Goal: Check status: Check status

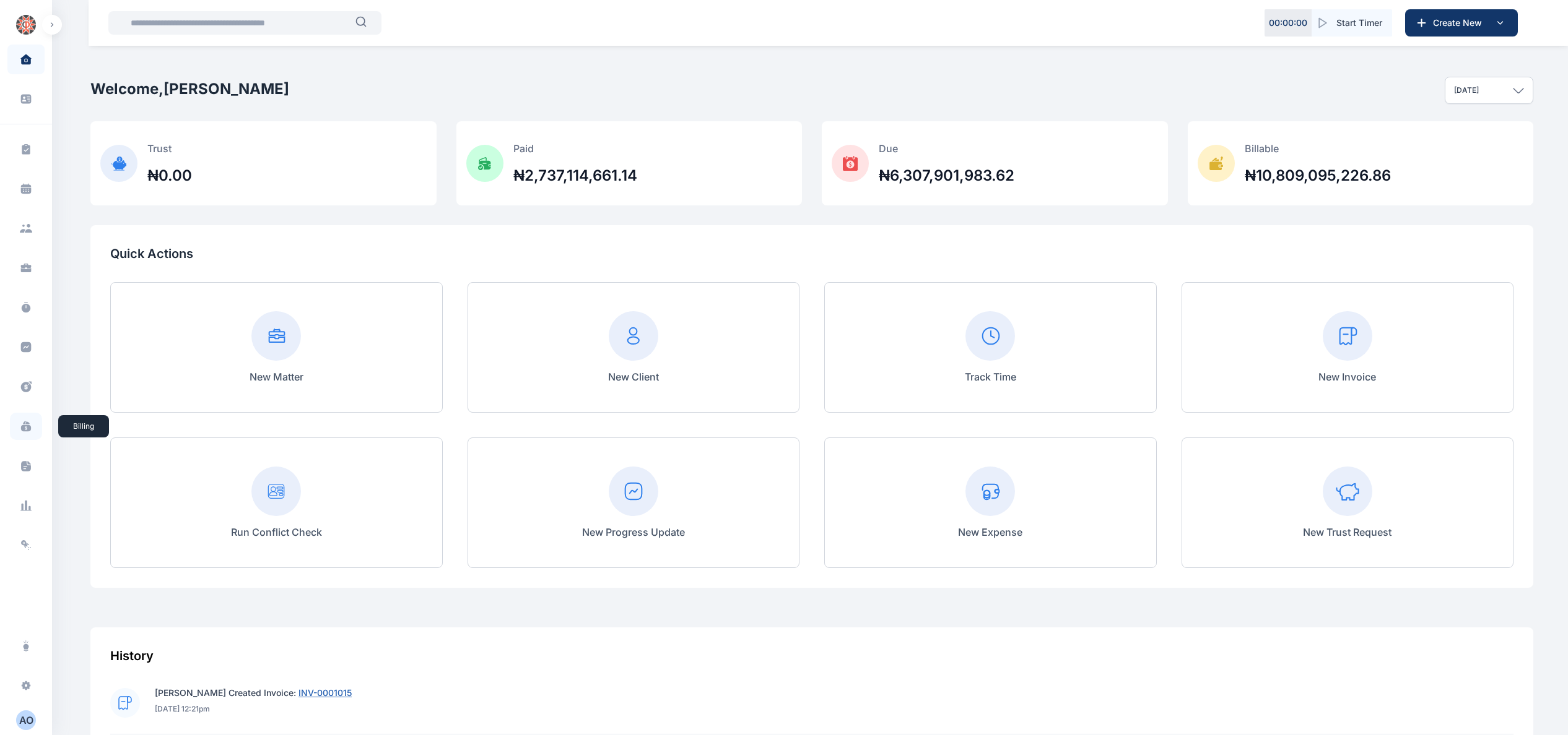
click at [20, 422] on icon at bounding box center [26, 427] width 13 height 13
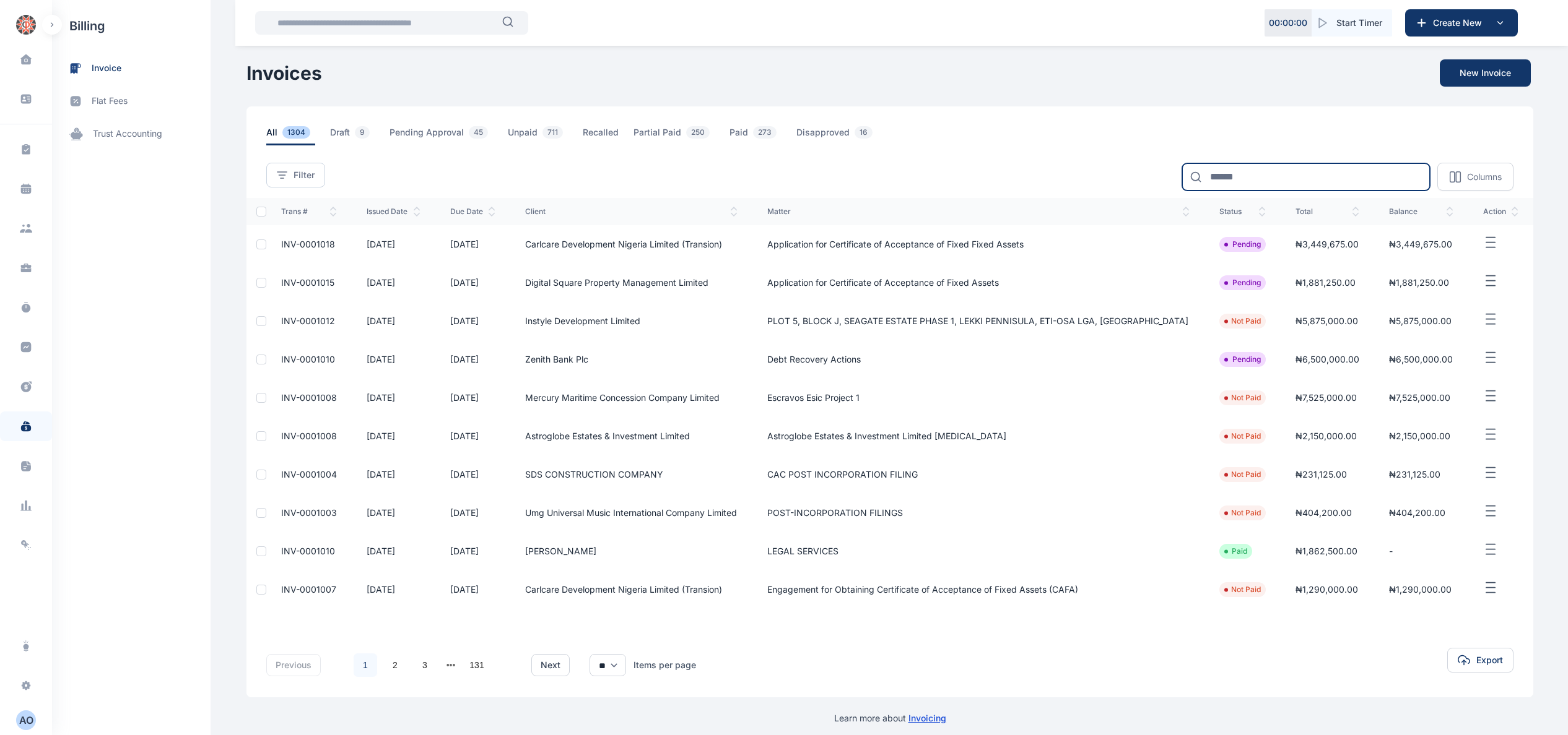
drag, startPoint x: 1295, startPoint y: 166, endPoint x: 1296, endPoint y: 174, distance: 8.1
click at [1295, 166] on input at bounding box center [1306, 177] width 247 height 27
type input "***"
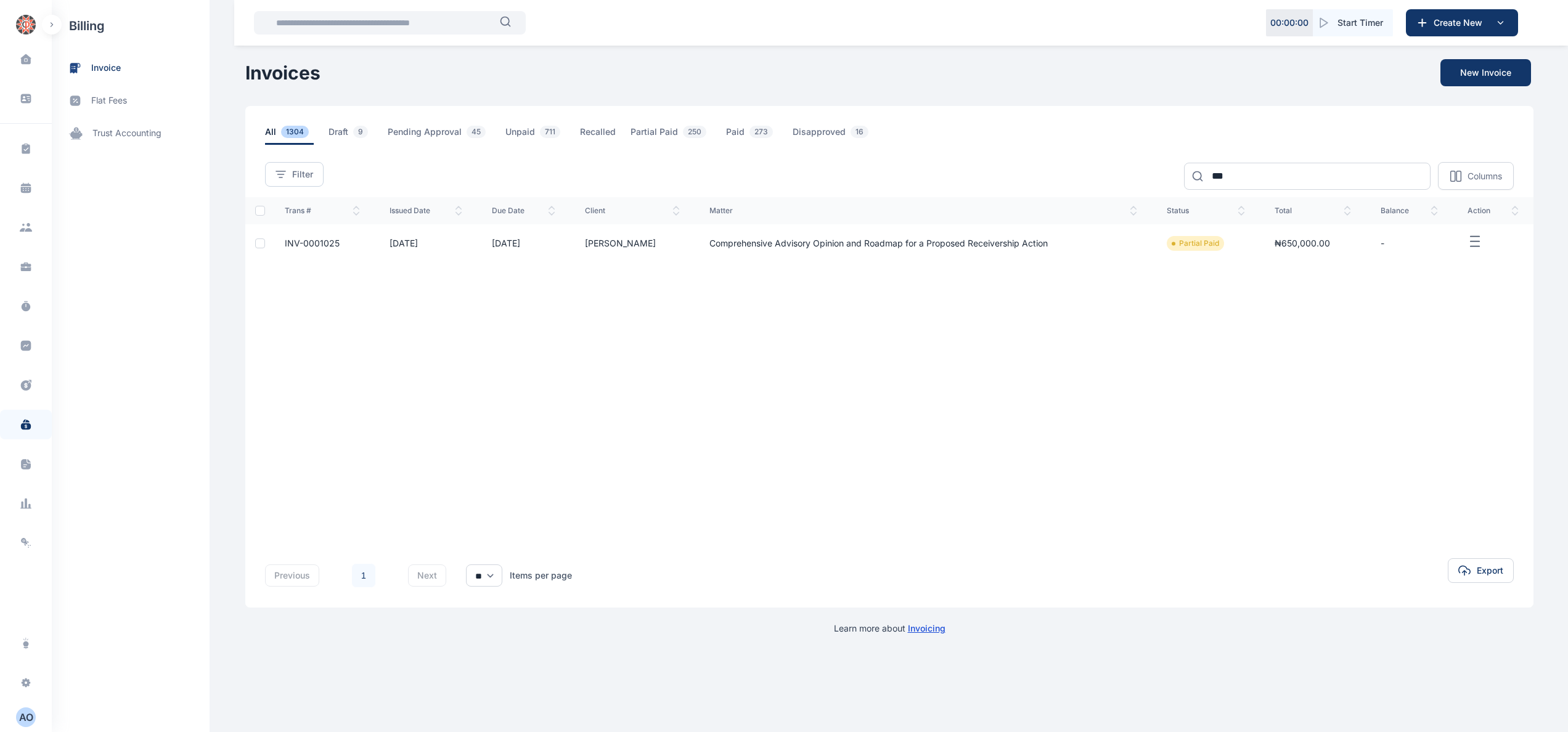
click at [330, 244] on span "INV-0001025" at bounding box center [312, 243] width 55 height 11
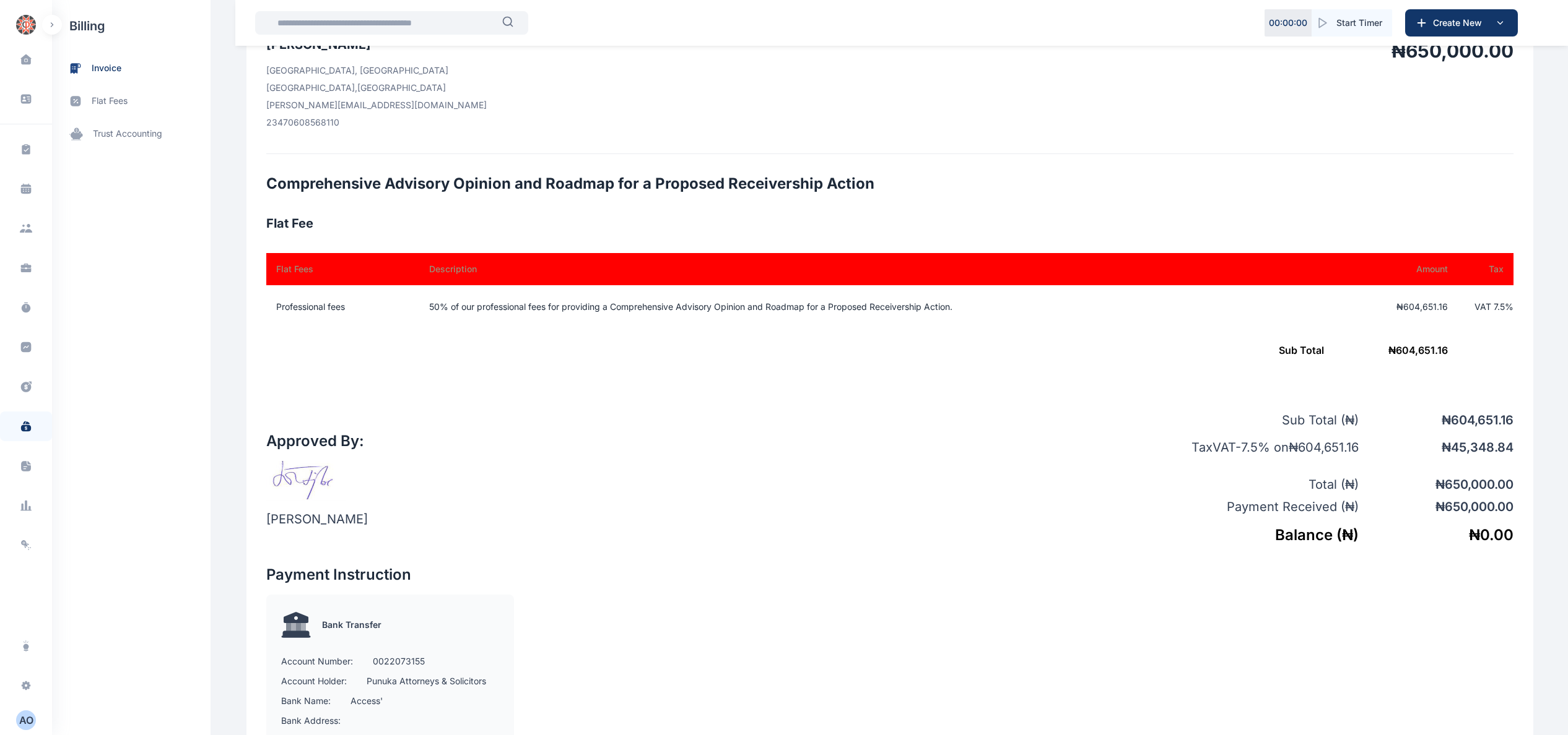
scroll to position [371, 0]
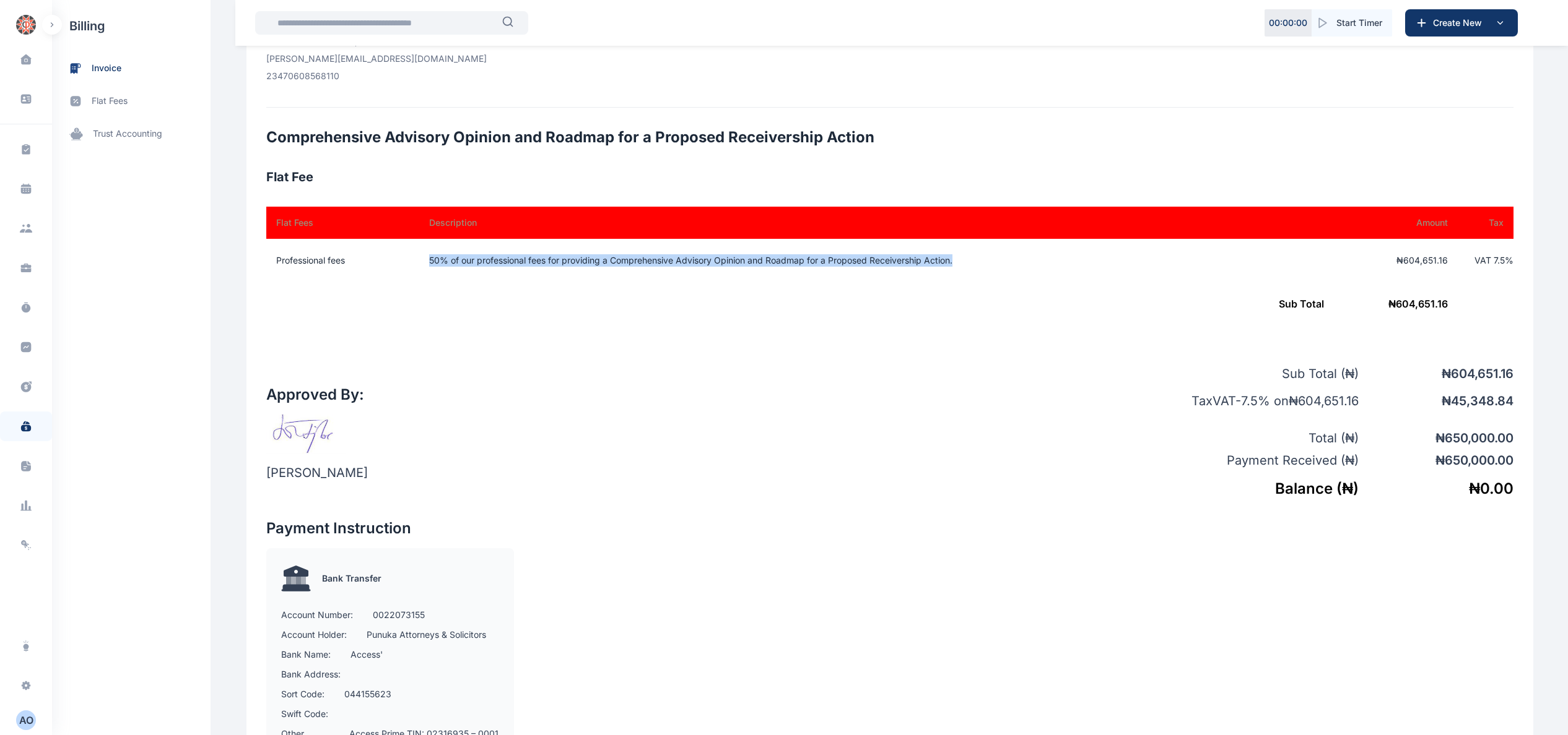
drag, startPoint x: 422, startPoint y: 255, endPoint x: 1108, endPoint y: 275, distance: 686.3
click at [1108, 275] on td "50% of our professional fees for providing a Comprehensive Advisory Opinion and…" at bounding box center [876, 261] width 925 height 43
copy td "50% of our professional fees for providing a Comprehensive Advisory Opinion and…"
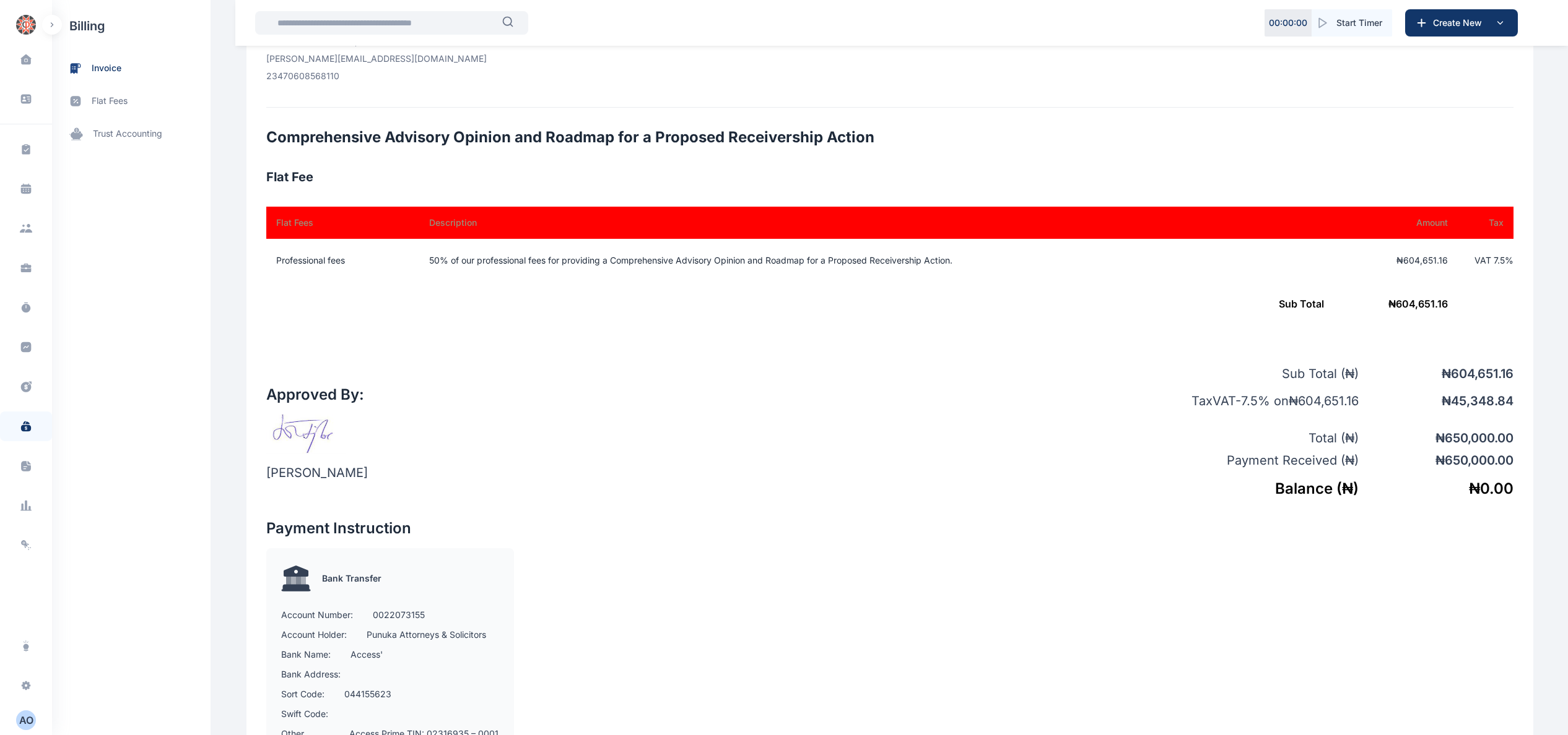
click at [811, 374] on div "Approved By: [PERSON_NAME] Sub Total ( ₦ ) ₦ 604,651.16 Tax VAT - 7.5 % on ₦ 60…" at bounding box center [890, 422] width 1247 height 153
